Goal: Task Accomplishment & Management: Manage account settings

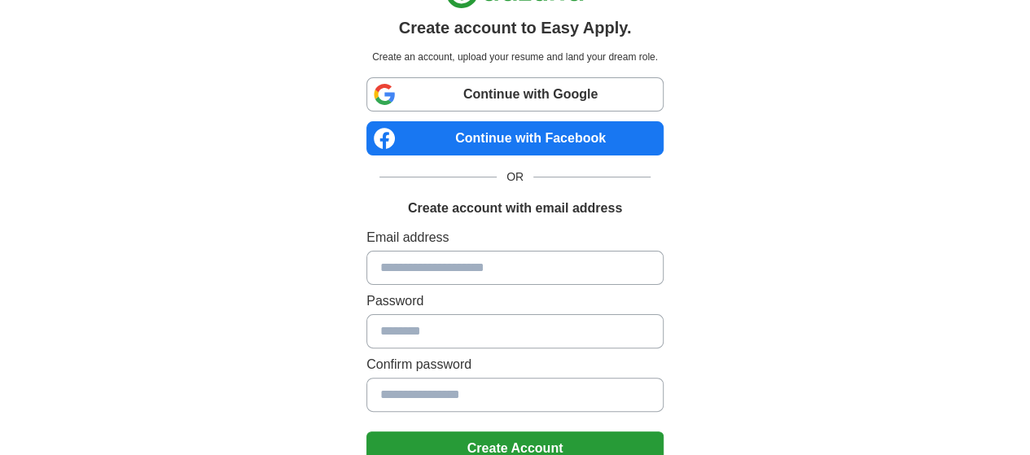
scroll to position [47, 0]
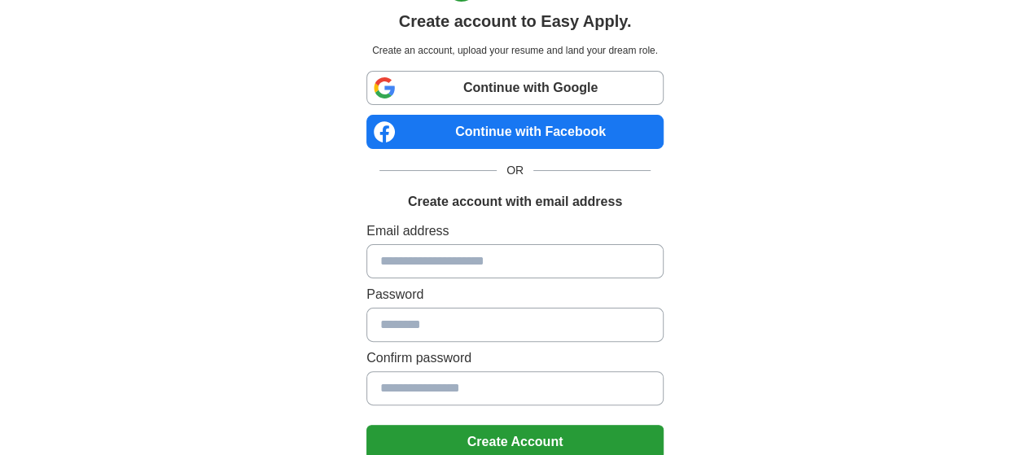
click at [498, 128] on link "Continue with Facebook" at bounding box center [514, 132] width 297 height 34
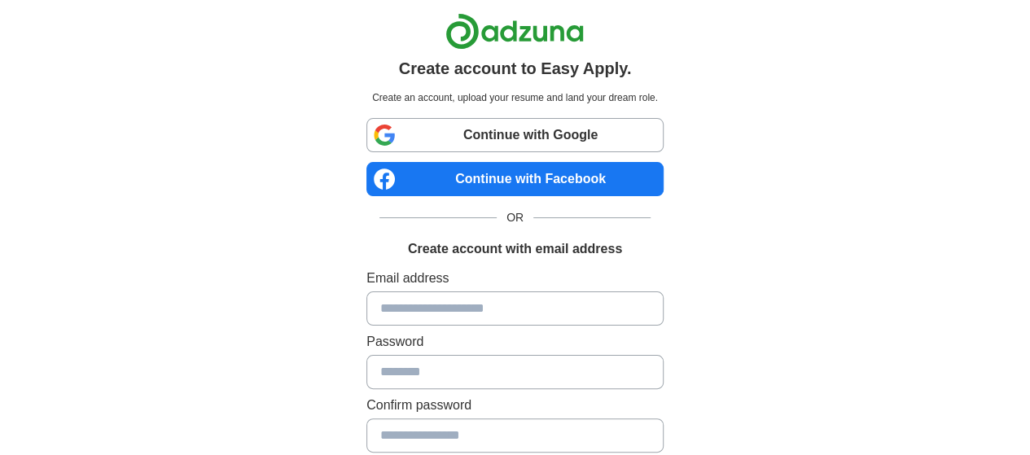
click at [493, 136] on link "Continue with Google" at bounding box center [514, 135] width 297 height 34
